Goal: Navigation & Orientation: Find specific page/section

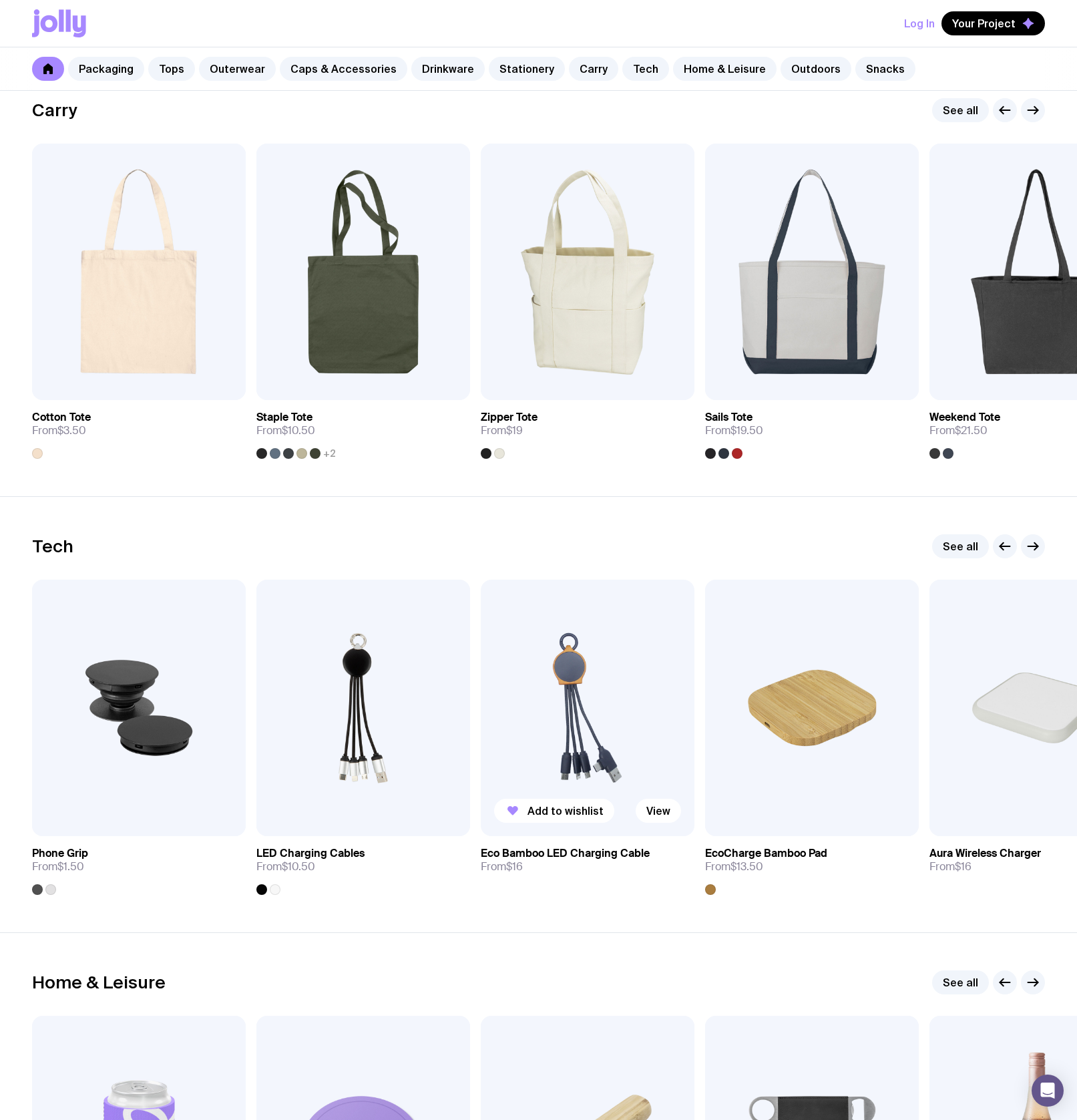
scroll to position [2855, 0]
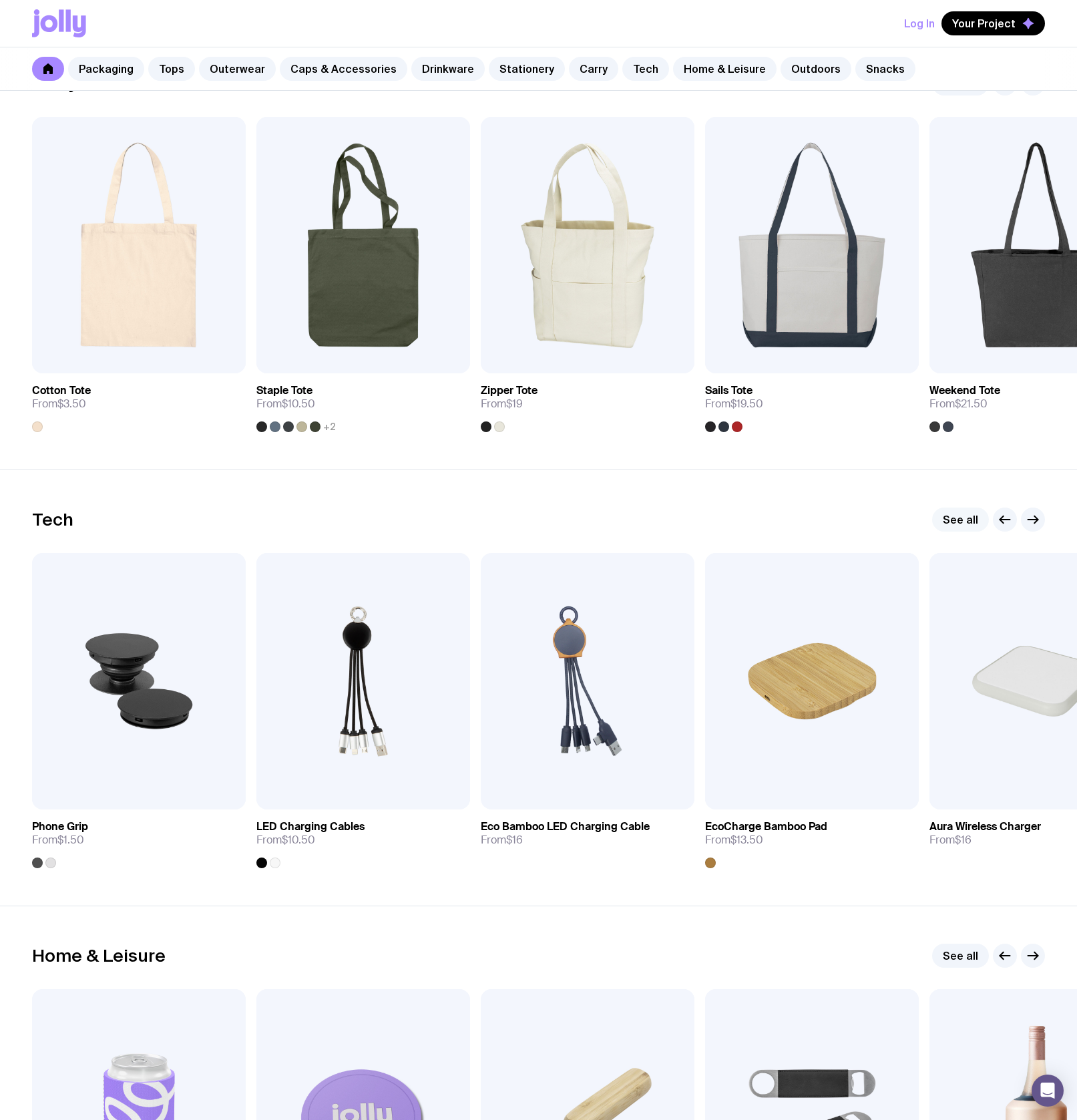
click at [958, 524] on link "See all" at bounding box center [960, 519] width 57 height 24
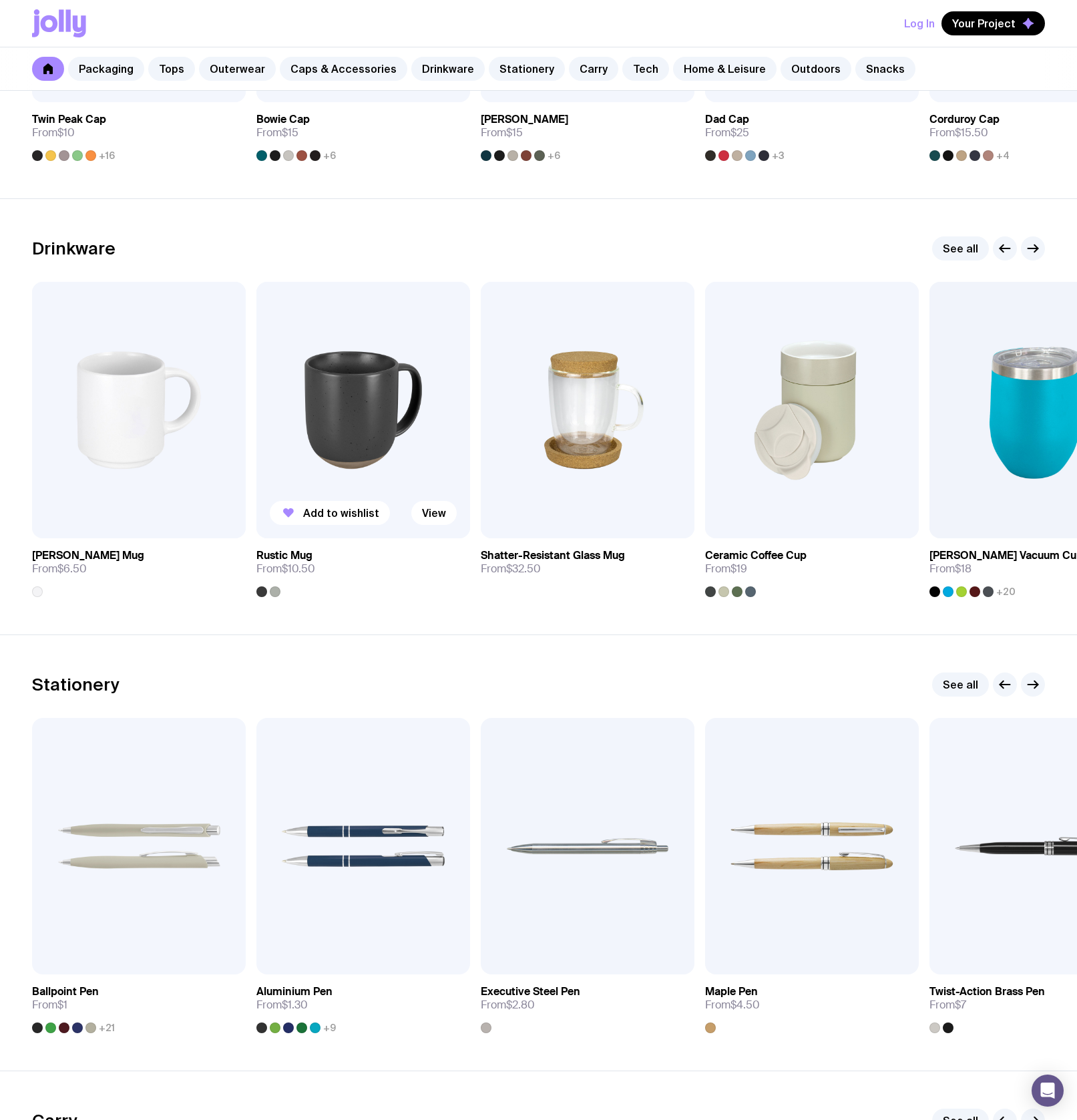
scroll to position [1809, 0]
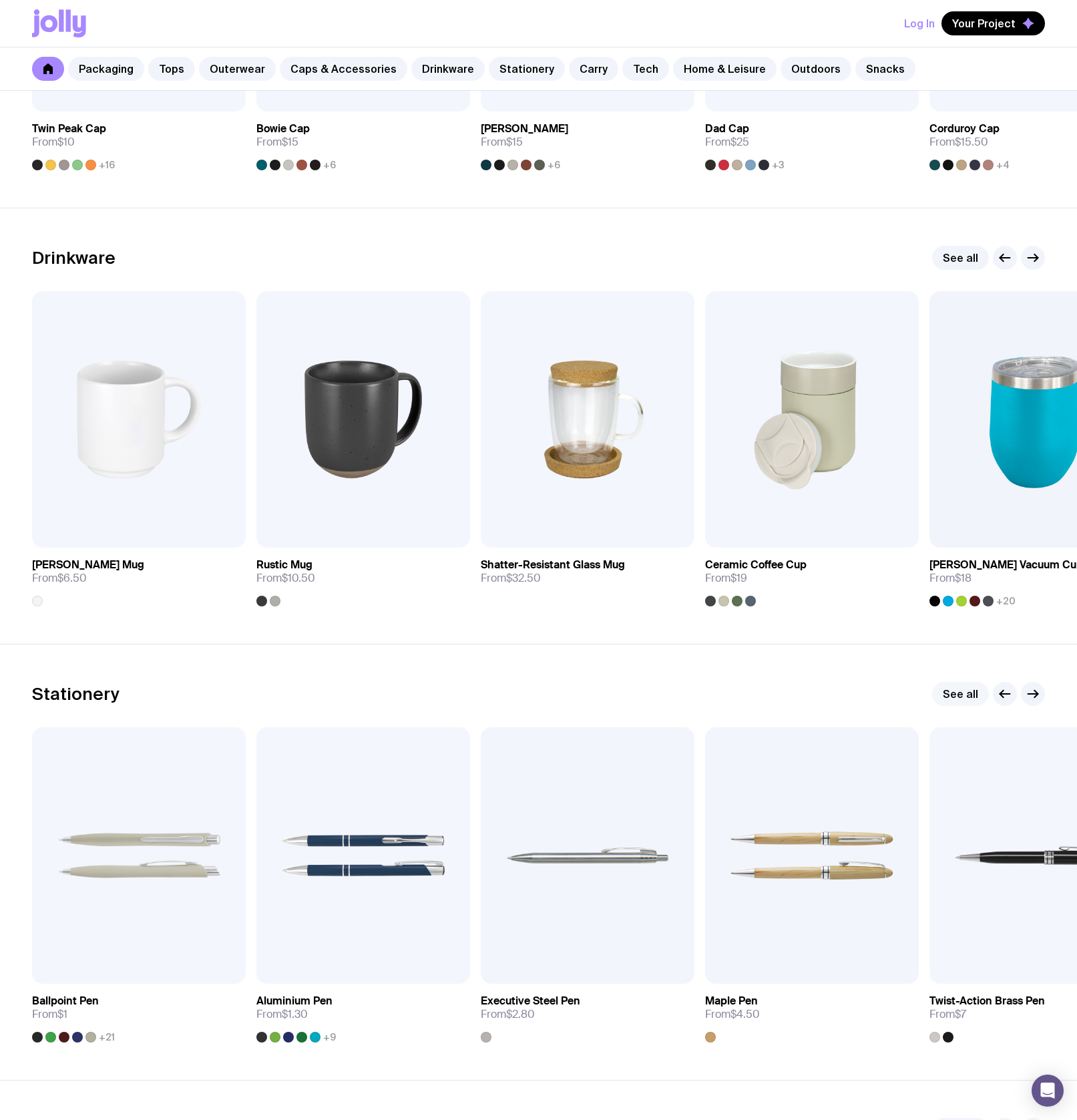
click at [955, 694] on link "See all" at bounding box center [960, 694] width 57 height 24
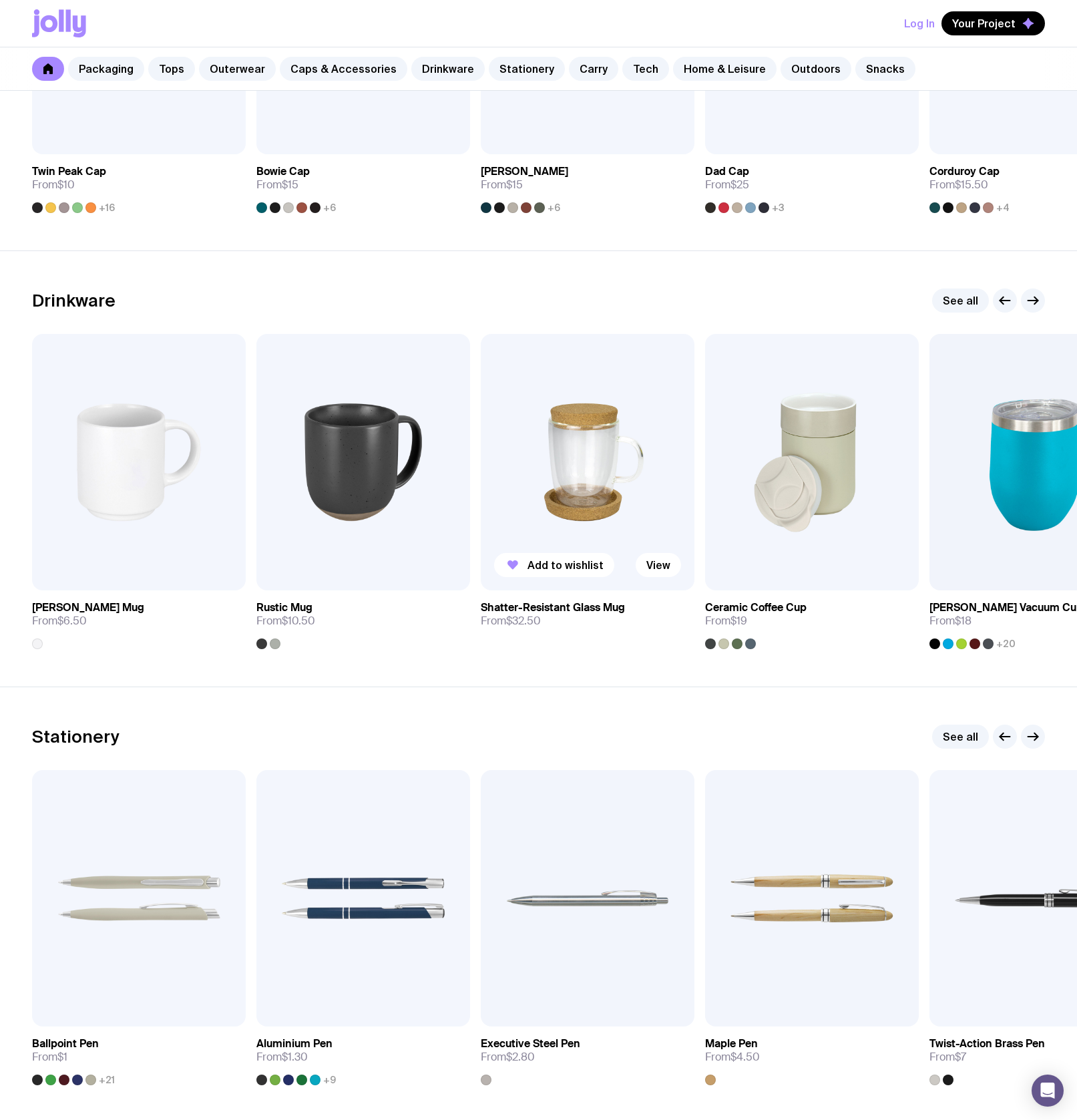
scroll to position [1608, 0]
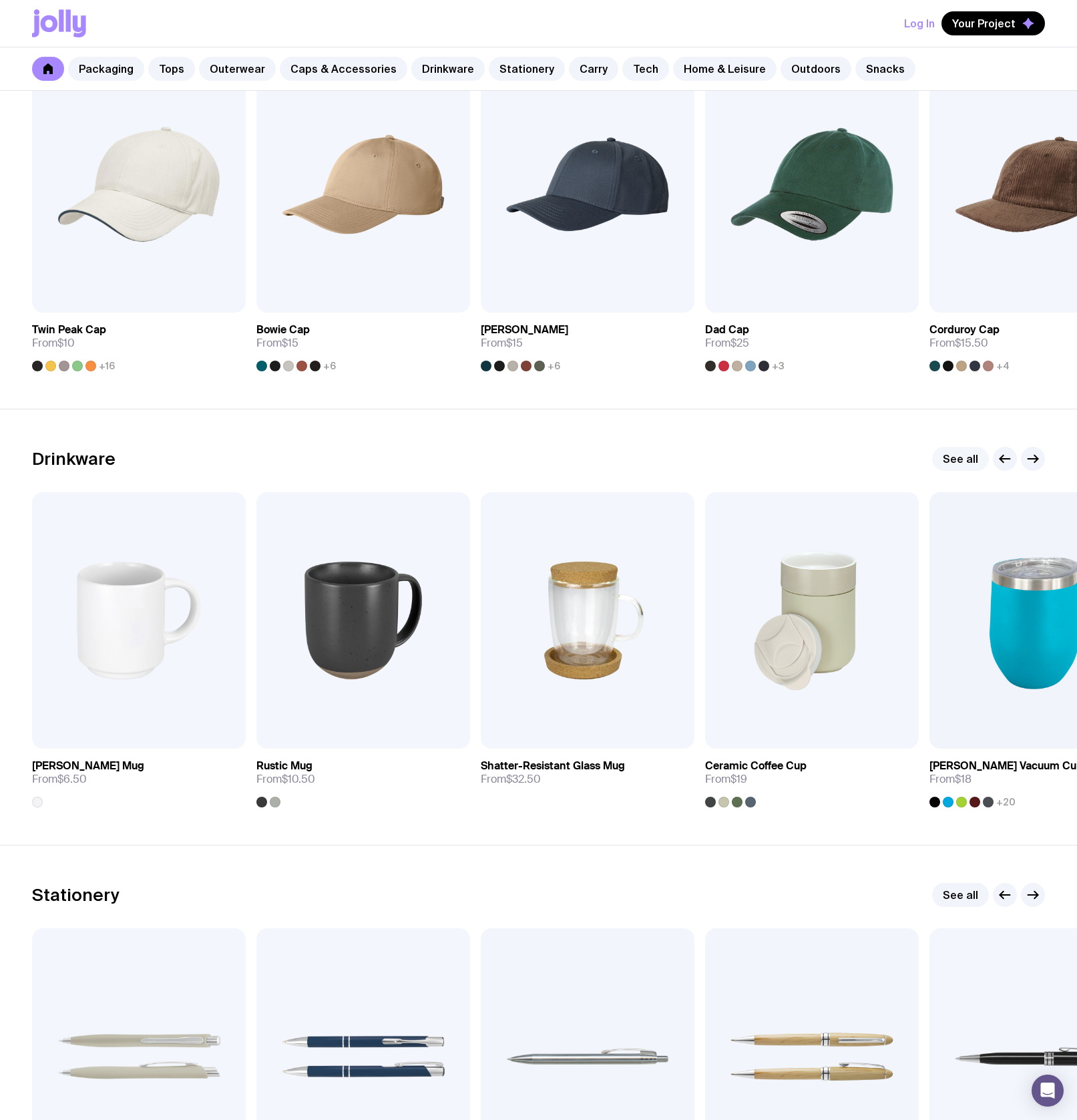
click at [951, 464] on link "See all" at bounding box center [960, 458] width 57 height 24
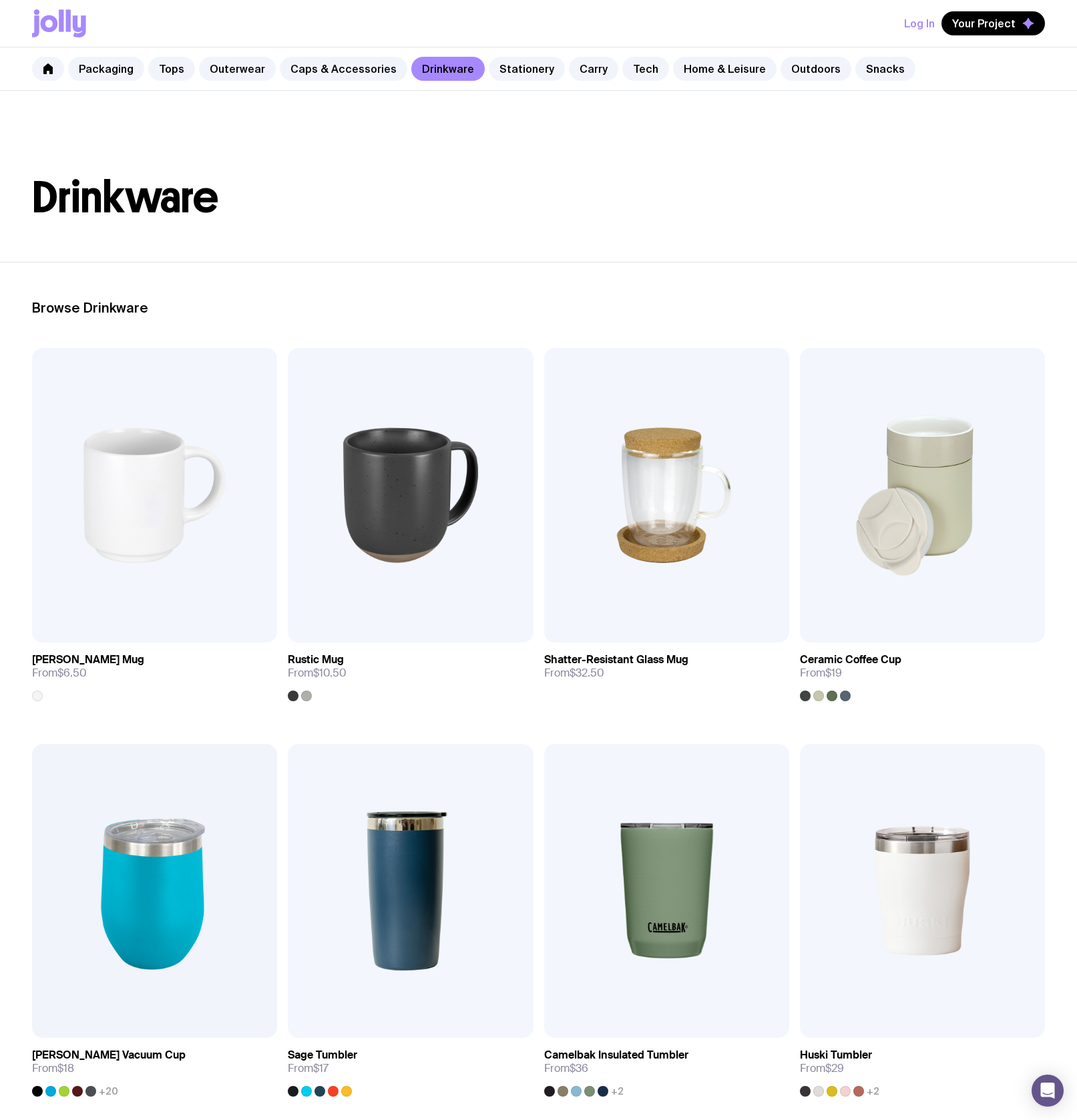
click at [981, 213] on h1 "Drinkware" at bounding box center [538, 197] width 1013 height 43
click at [842, 145] on header "Drinkware" at bounding box center [538, 176] width 1077 height 171
click at [550, 125] on header "Drinkware" at bounding box center [538, 176] width 1077 height 171
click at [613, 155] on header "Drinkware" at bounding box center [538, 176] width 1077 height 171
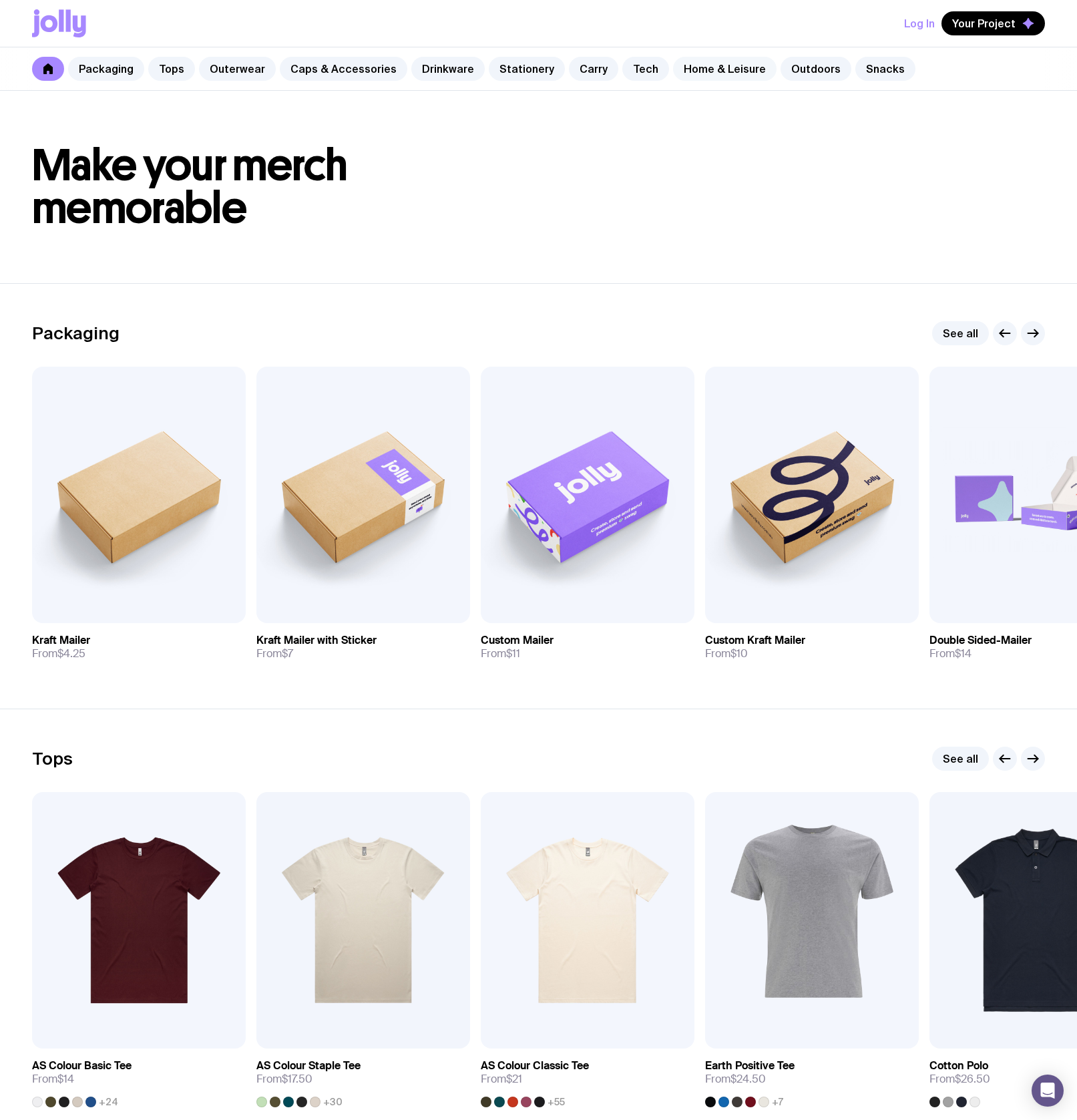
click at [692, 62] on link "Home & Leisure" at bounding box center [725, 69] width 103 height 24
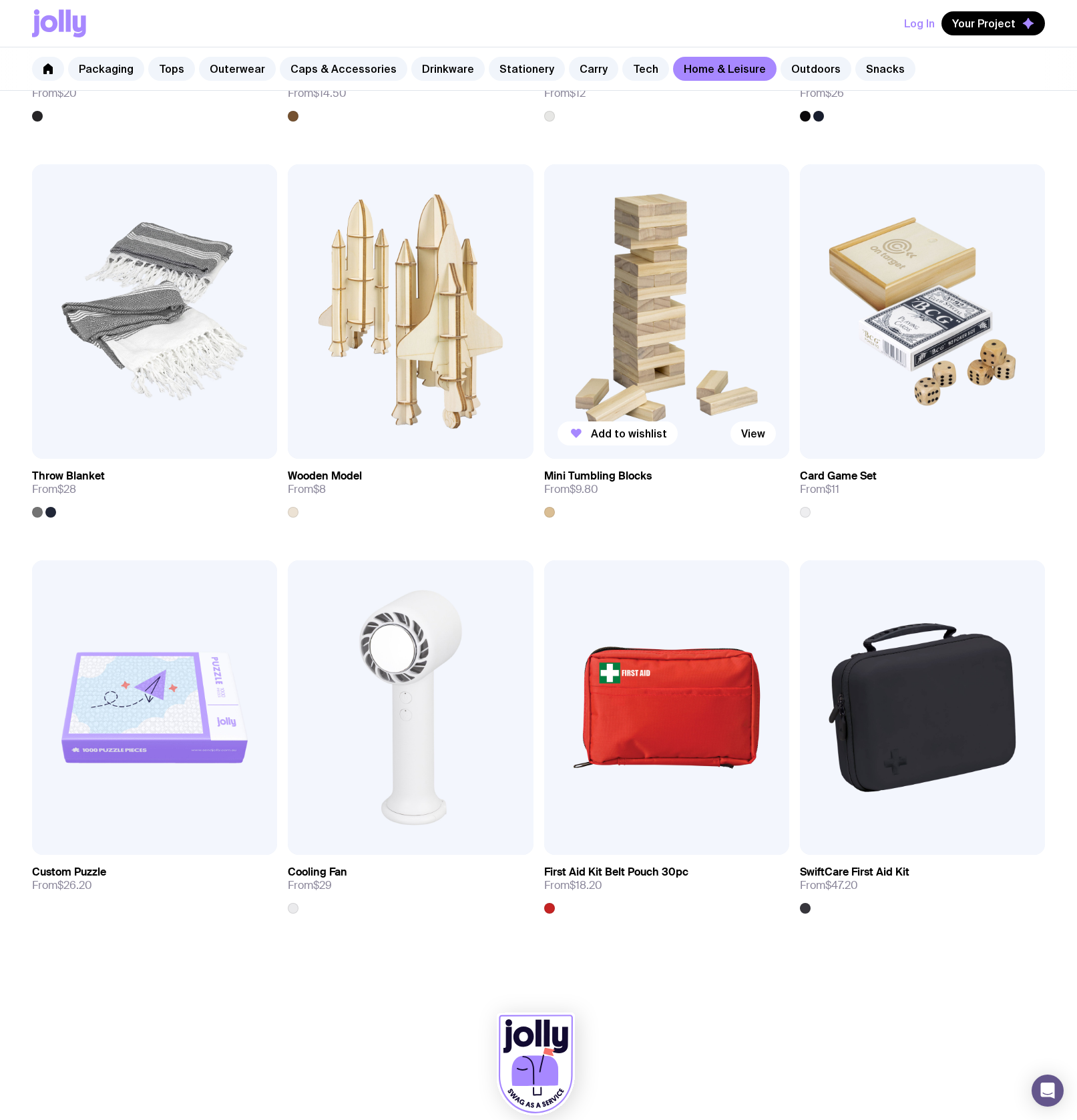
scroll to position [2578, 0]
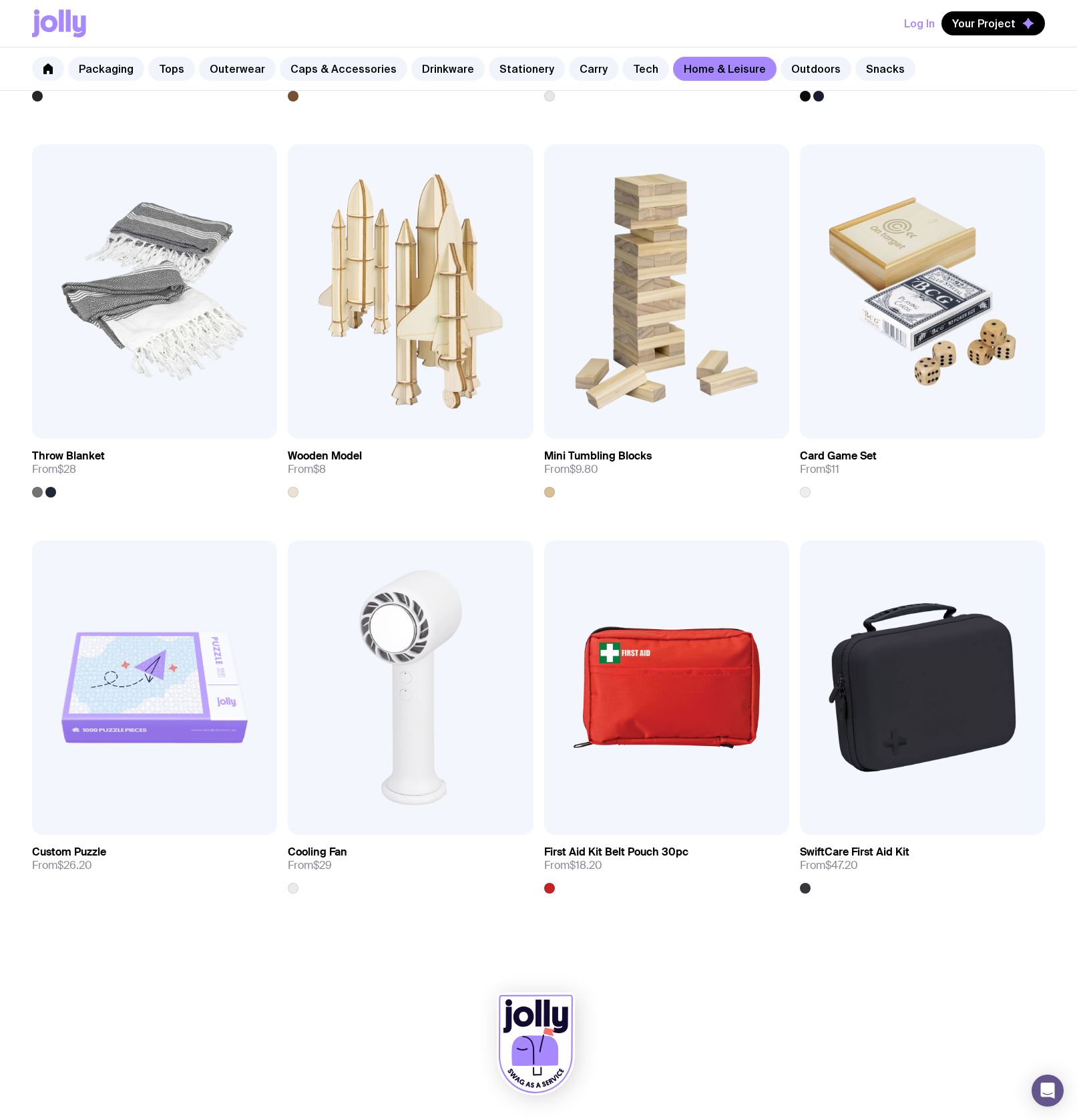
click at [837, 23] on div "Log In Your Project" at bounding box center [538, 23] width 1013 height 47
click at [970, 65] on div "Packaging Tops Outerwear Caps & Accessories Drinkware Stationery Carry Tech Hom…" at bounding box center [538, 69] width 1077 height 43
click at [823, 43] on div "Log In Your Project" at bounding box center [538, 23] width 1013 height 47
click at [816, 29] on div "Log In Your Project" at bounding box center [538, 23] width 1013 height 47
